Goal: Information Seeking & Learning: Understand process/instructions

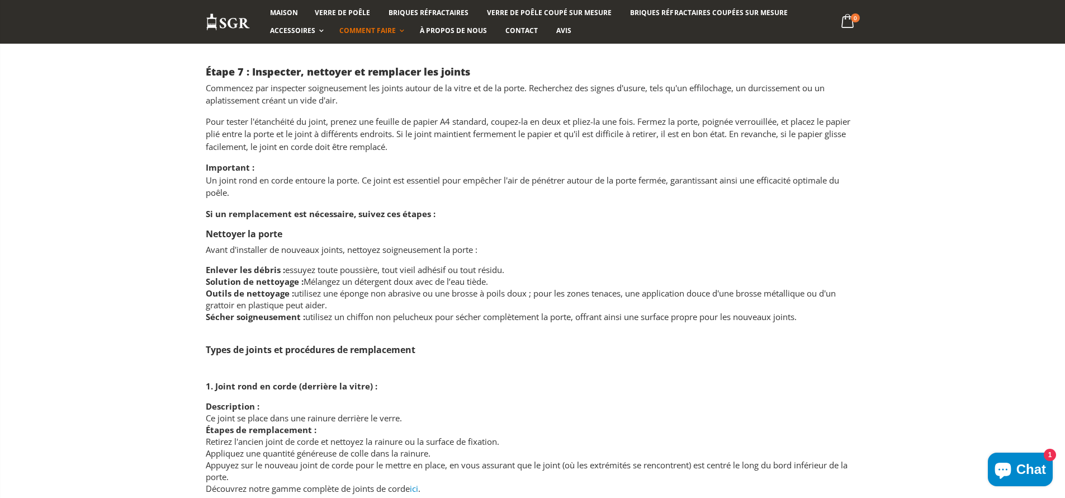
scroll to position [1617, 0]
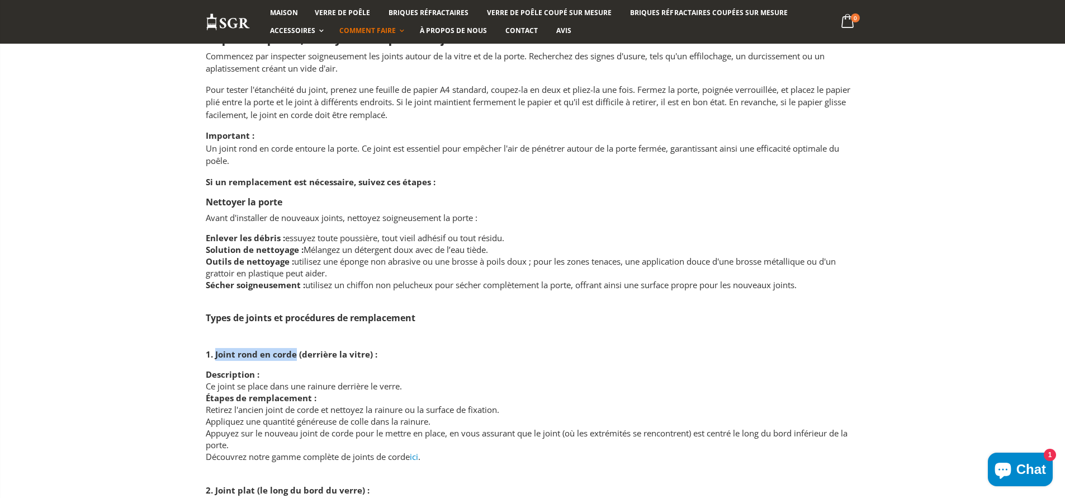
drag, startPoint x: 216, startPoint y: 354, endPoint x: 295, endPoint y: 356, distance: 79.4
click at [295, 356] on font "1. Joint rond en corde (derrière la vitre) :" at bounding box center [292, 353] width 172 height 11
copy font "Joint rond en corde"
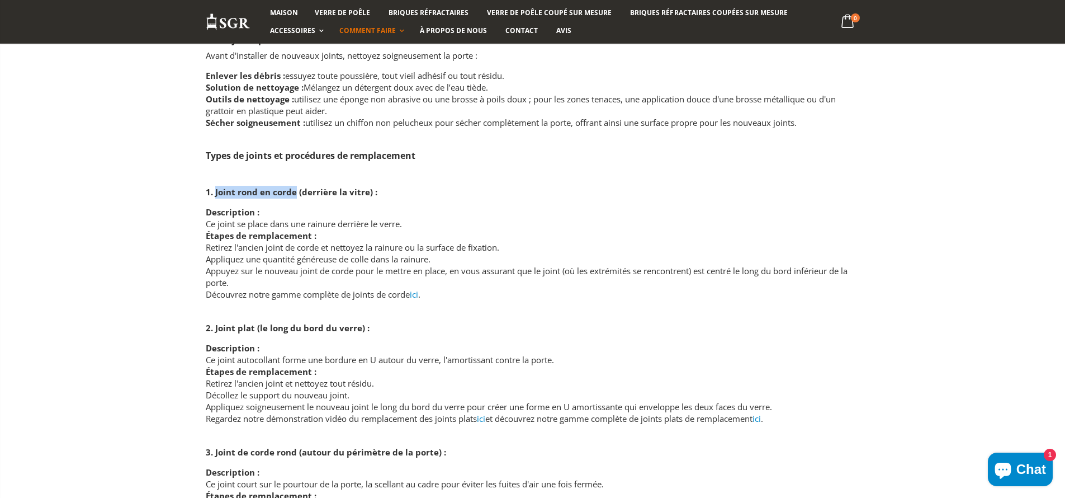
scroll to position [1818, 0]
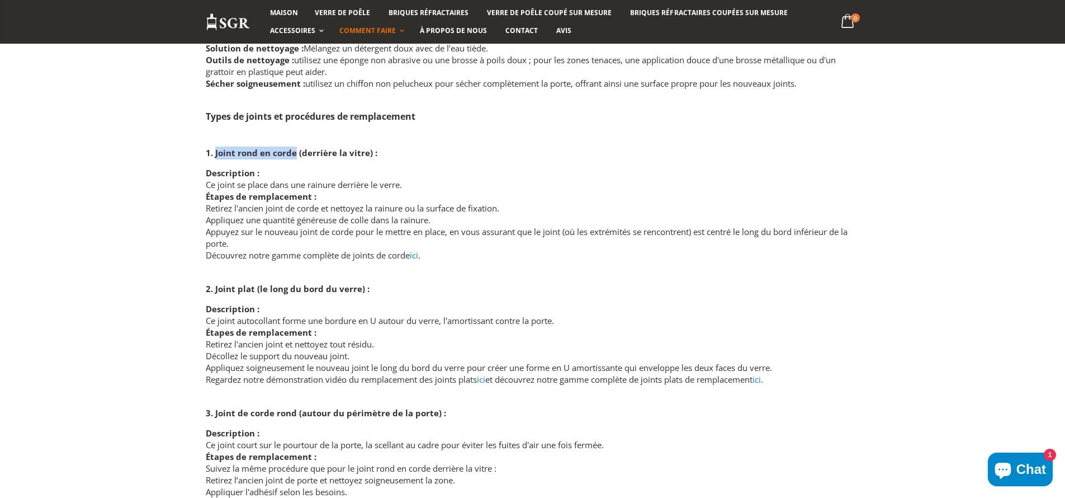
click at [418, 257] on font "ici" at bounding box center [414, 254] width 8 height 11
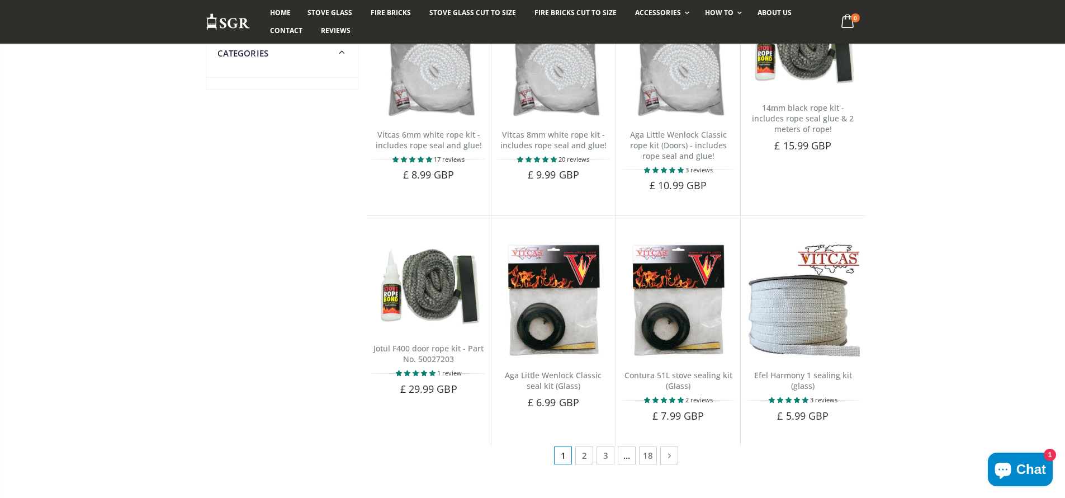
scroll to position [134, 0]
